Goal: Communication & Community: Ask a question

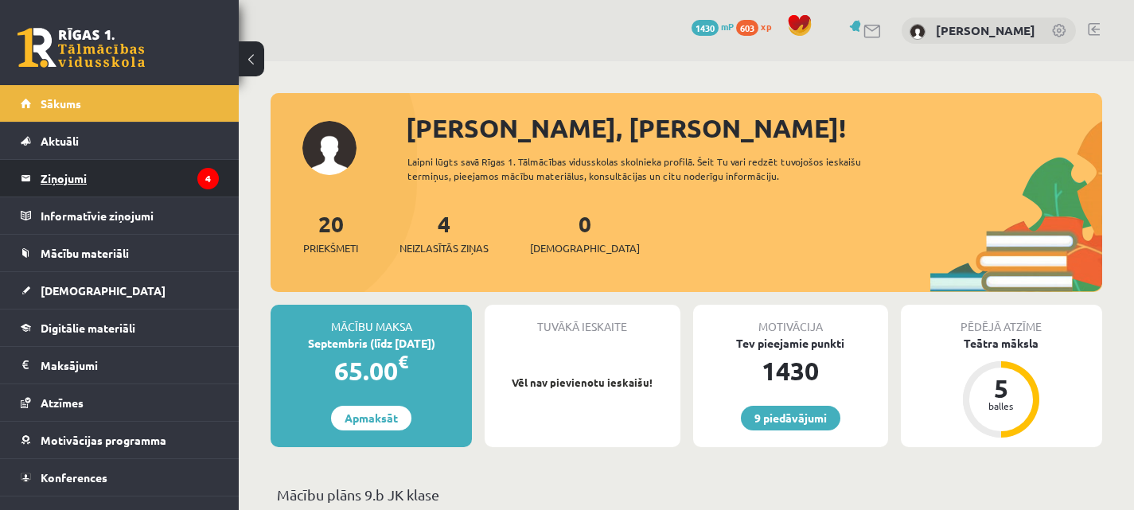
click at [145, 195] on legend "Ziņojumi 4" at bounding box center [130, 178] width 178 height 37
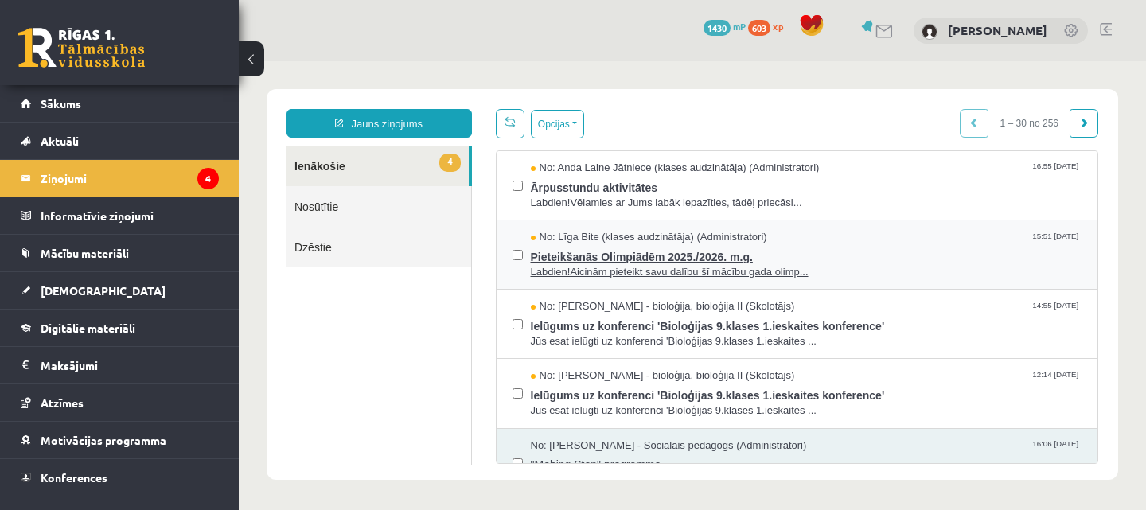
click at [589, 242] on span "No: Līga Bite (klases audzinātāja) (Administratori)" at bounding box center [649, 237] width 236 height 15
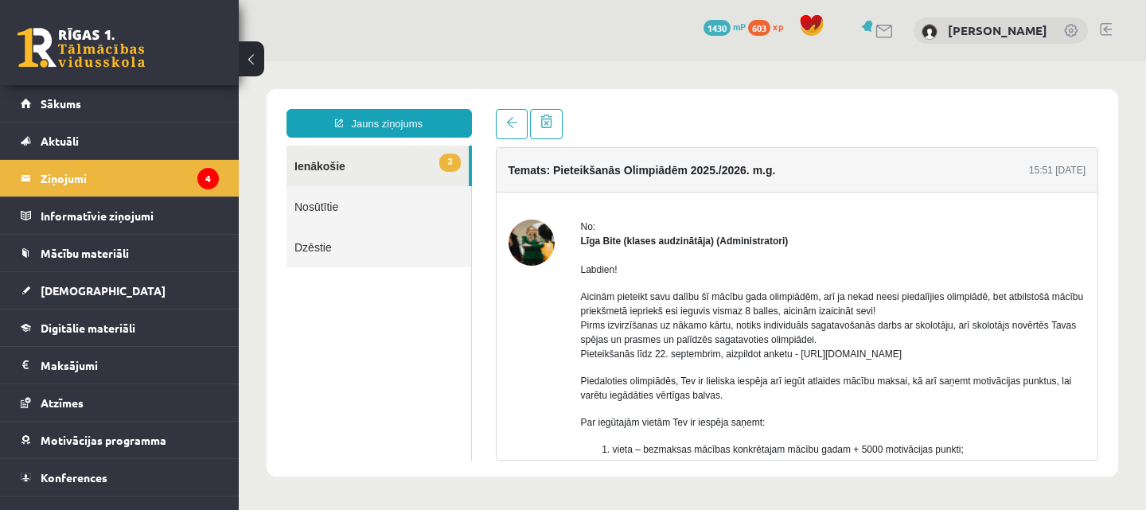
click at [686, 115] on div at bounding box center [797, 124] width 603 height 30
click at [392, 174] on link "3 Ienākošie" at bounding box center [378, 166] width 182 height 41
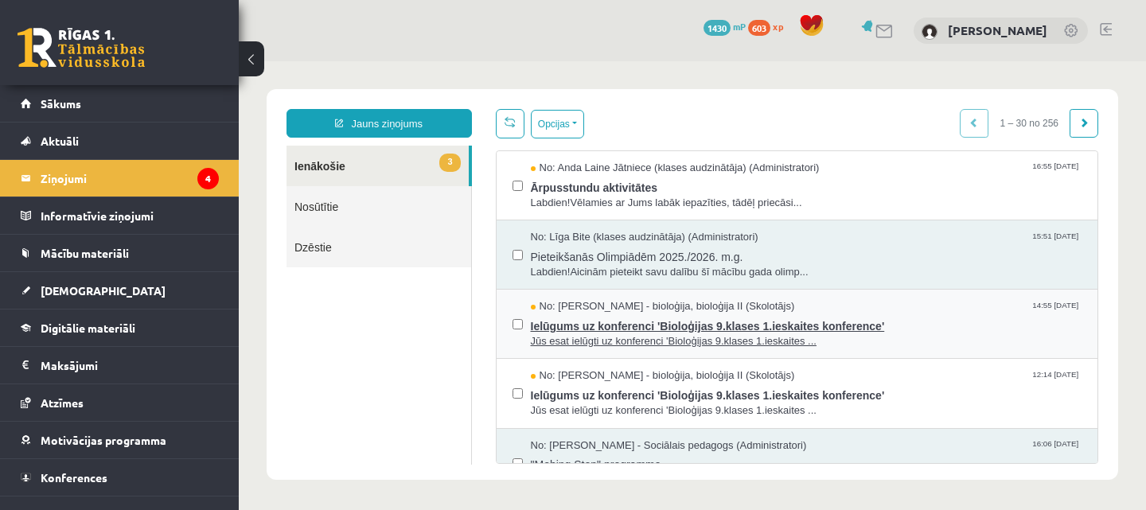
click at [671, 312] on span "No: [PERSON_NAME] - bioloģija, bioloģija II (Skolotājs)" at bounding box center [663, 306] width 264 height 15
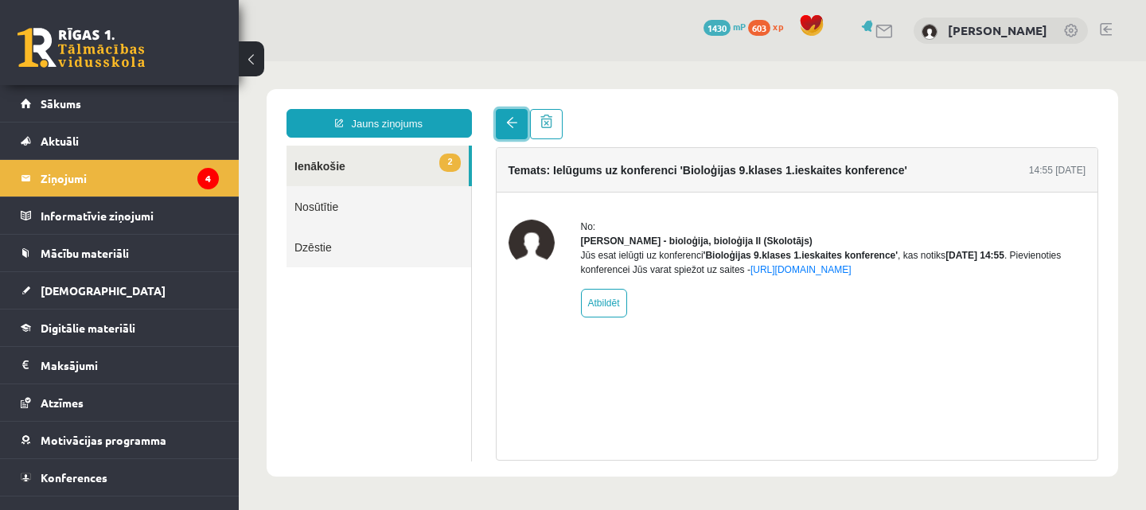
click at [517, 127] on link at bounding box center [512, 124] width 32 height 30
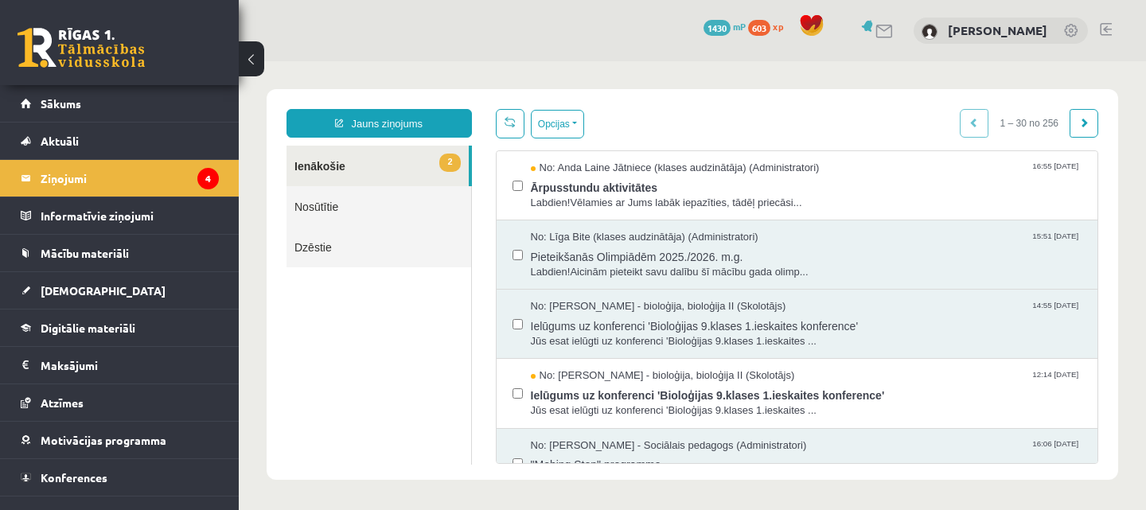
click at [517, 127] on link at bounding box center [510, 123] width 29 height 29
click at [600, 197] on span "Labdien!Vēlamies ar Jums labāk iepazīties, tādēļ priecāsi..." at bounding box center [807, 203] width 552 height 15
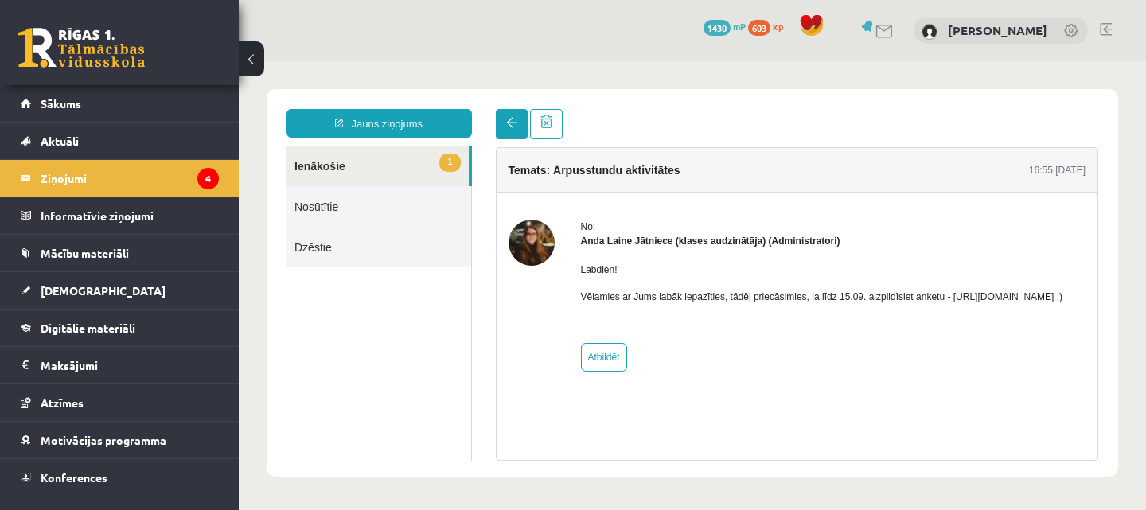
click at [507, 116] on link at bounding box center [512, 124] width 32 height 30
click at [512, 119] on span at bounding box center [511, 122] width 11 height 11
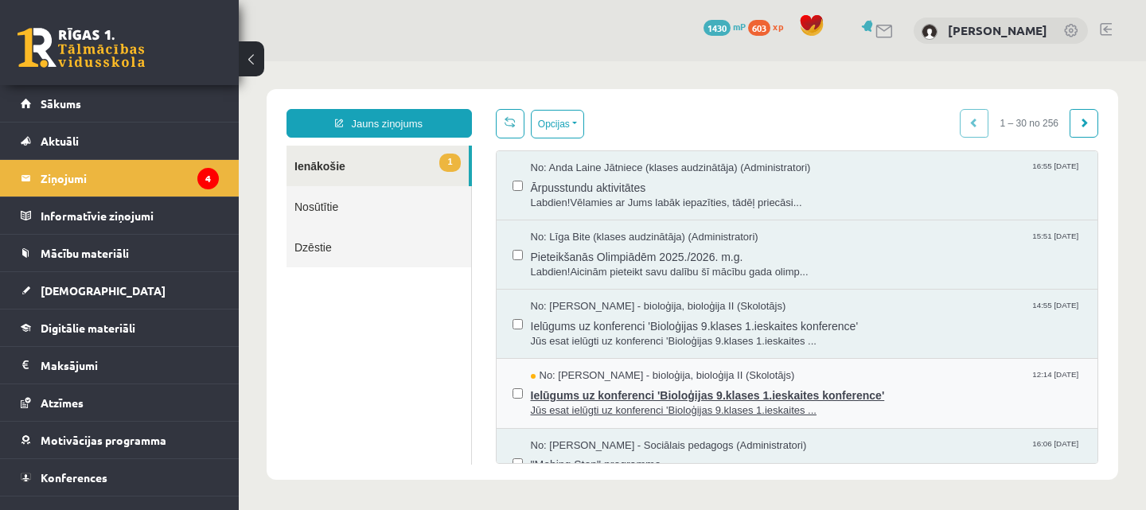
click at [676, 379] on span "No: [PERSON_NAME] - bioloģija, bioloģija II (Skolotājs)" at bounding box center [663, 376] width 264 height 15
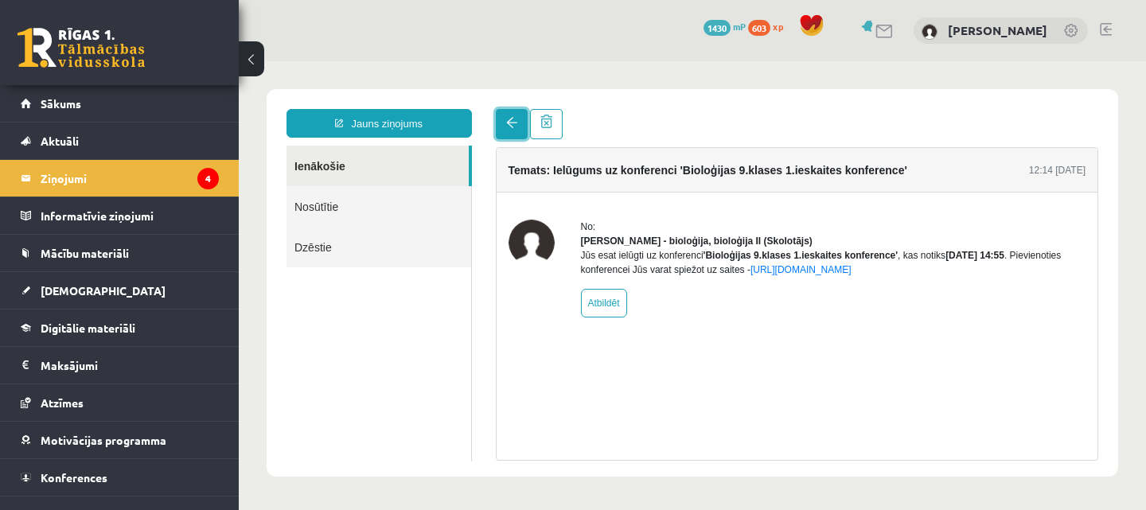
click at [521, 111] on link at bounding box center [512, 124] width 32 height 30
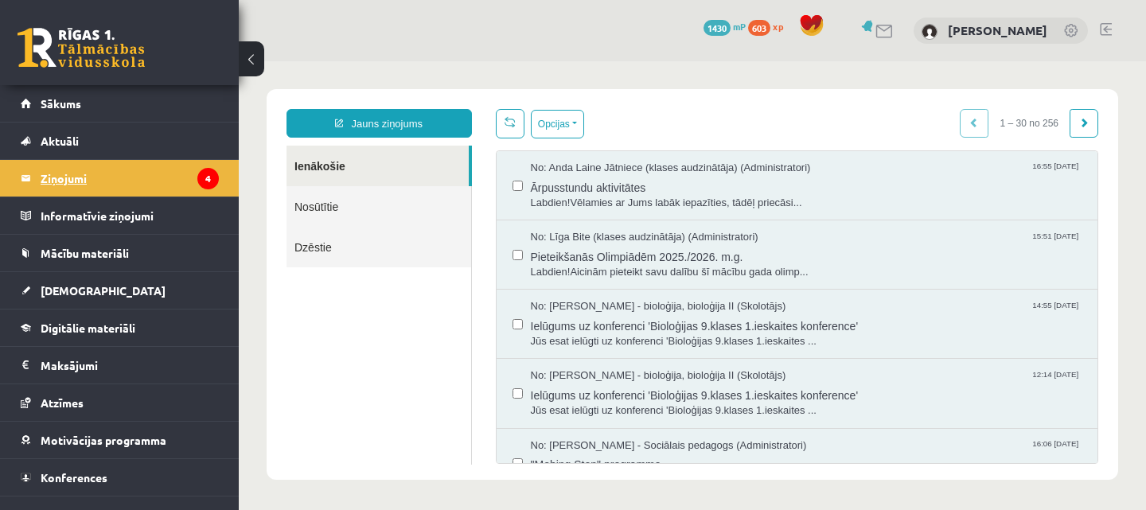
click at [135, 196] on legend "Ziņojumi 4" at bounding box center [130, 178] width 178 height 37
click at [117, 289] on link "[DEMOGRAPHIC_DATA]" at bounding box center [120, 290] width 198 height 37
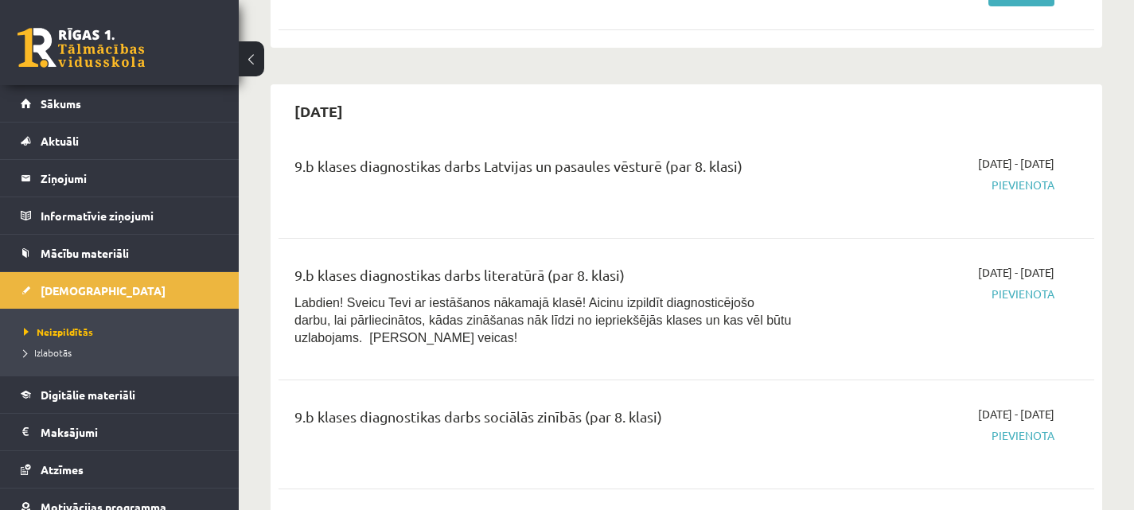
scroll to position [511, 0]
